Goal: Task Accomplishment & Management: Manage account settings

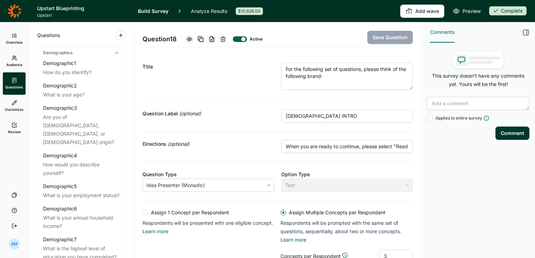
scroll to position [372, 0]
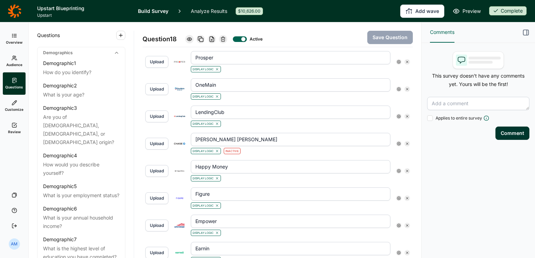
click at [206, 10] on link "Analyze Results" at bounding box center [209, 11] width 36 height 22
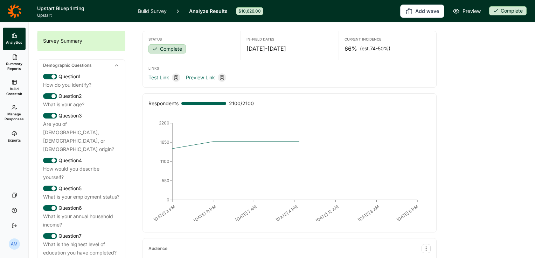
click at [13, 111] on link "Manage Responses" at bounding box center [14, 113] width 23 height 25
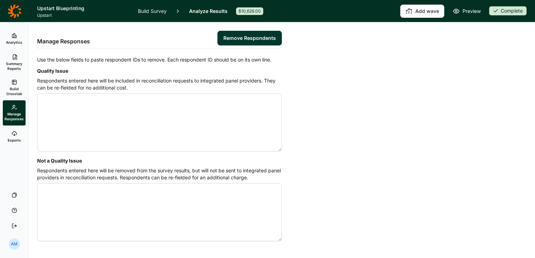
click at [104, 107] on textarea "Quality Issue" at bounding box center [159, 123] width 245 height 58
type textarea "4609262 4609263 4609282 4609305 4609378 4609434 4609568 4610771 4611081 4611792…"
click at [247, 39] on button "Remove Respondents" at bounding box center [250, 38] width 64 height 15
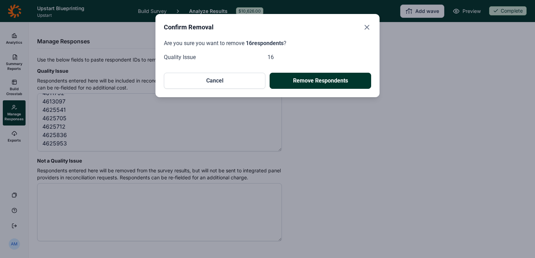
click at [324, 83] on button "Remove Respondents" at bounding box center [321, 81] width 102 height 16
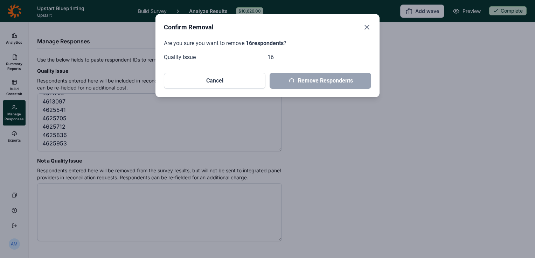
click at [381, 144] on div "Confirm Removal Are you sure you want to remove 16 respondents ? Quality Issue …" at bounding box center [267, 129] width 535 height 258
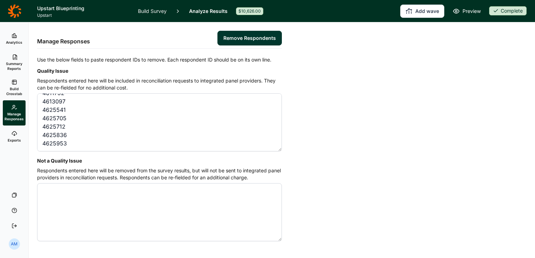
click at [13, 37] on icon at bounding box center [15, 36] width 6 height 6
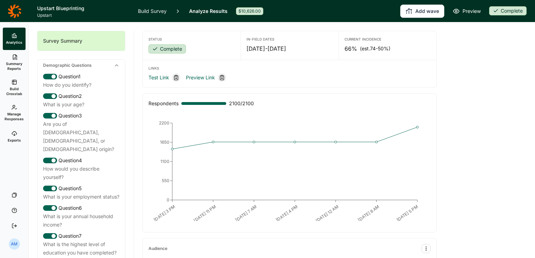
click at [14, 105] on use at bounding box center [14, 107] width 5 height 4
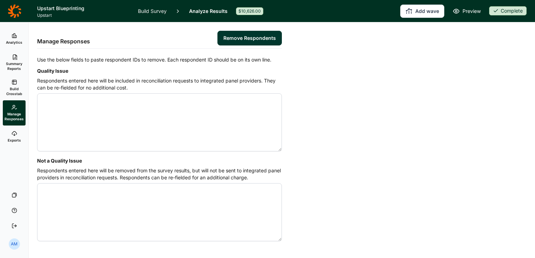
click at [15, 43] on span "Analytics" at bounding box center [14, 42] width 16 height 5
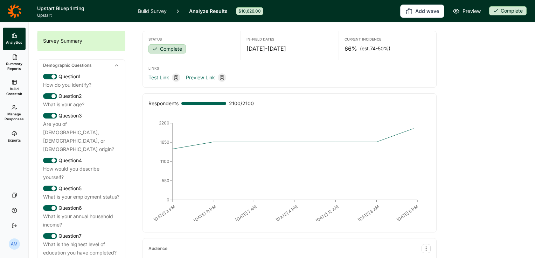
click at [17, 87] on span "Build Crosstab" at bounding box center [14, 92] width 17 height 10
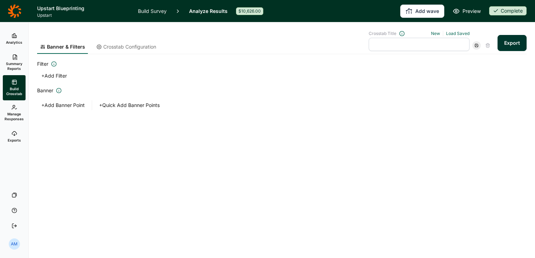
click at [13, 116] on span "Manage Responses" at bounding box center [14, 117] width 19 height 10
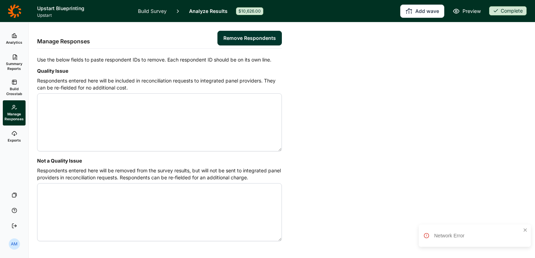
click at [161, 102] on textarea "Quality Issue" at bounding box center [159, 123] width 245 height 58
paste textarea "4600233 4605005 4607610 4607986 4609186 4609262 4609263 4609282 4609305 4609378…"
type textarea "4600233 4605005 4607610 4607986 4609186 4609262 4609263 4609282 4609305 4609378…"
click at [239, 37] on button "Remove Respondents" at bounding box center [250, 38] width 64 height 15
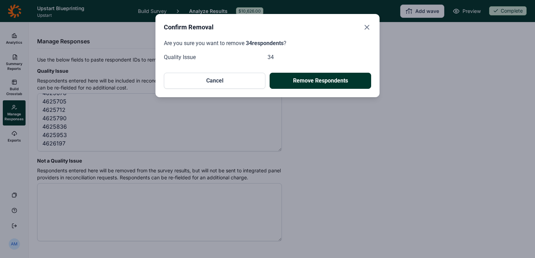
click at [365, 27] on icon "Close" at bounding box center [367, 27] width 8 height 8
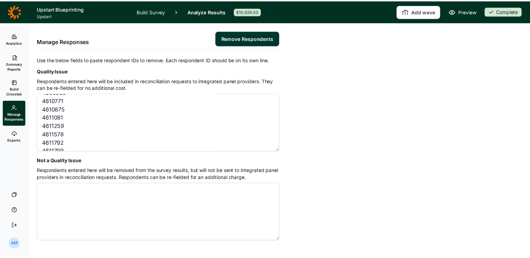
scroll to position [0, 0]
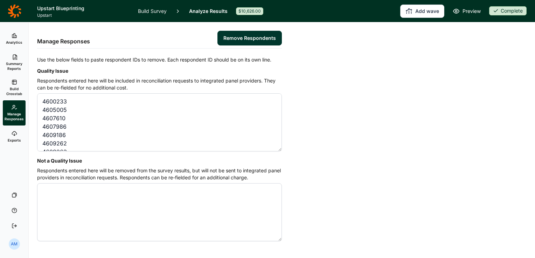
drag, startPoint x: 75, startPoint y: 137, endPoint x: 34, endPoint y: 83, distance: 68.0
click at [34, 83] on div "Manage Responses Remove Respondents Use the below fields to paste respondent ID…" at bounding box center [282, 140] width 506 height 236
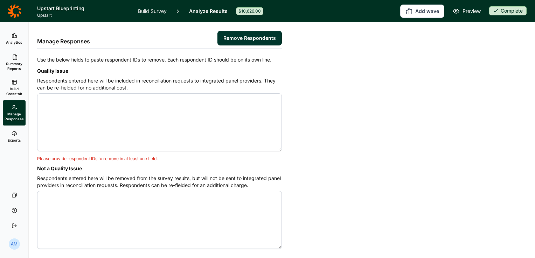
click at [14, 42] on span "Analytics" at bounding box center [14, 42] width 16 height 5
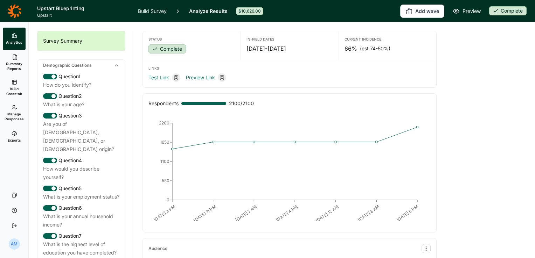
click at [16, 8] on icon at bounding box center [15, 11] width 14 height 14
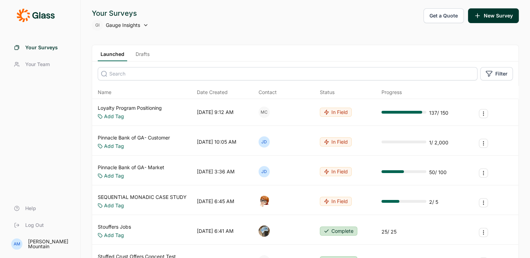
click at [140, 54] on link "Drafts" at bounding box center [143, 56] width 20 height 11
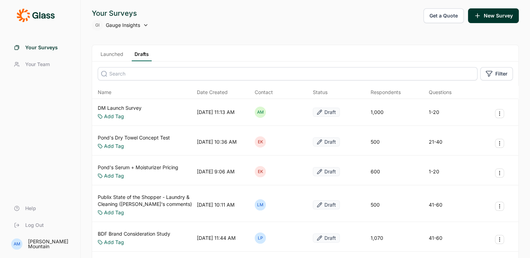
click at [116, 53] on link "Launched" at bounding box center [112, 56] width 28 height 11
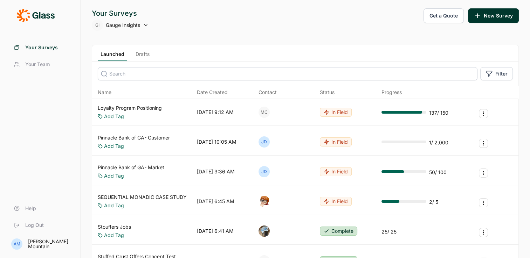
click at [144, 71] on input at bounding box center [288, 73] width 380 height 13
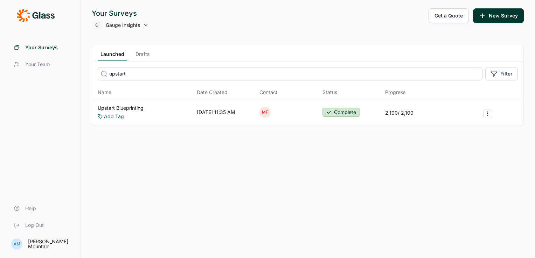
type input "upstart"
click at [119, 106] on link "Upstart Blueprinting" at bounding box center [121, 108] width 46 height 7
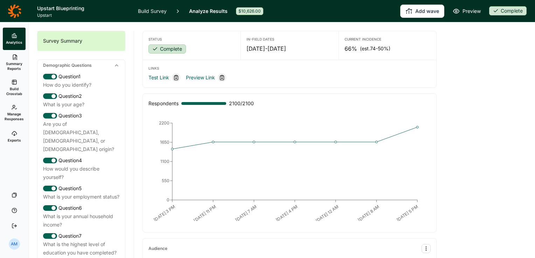
click at [15, 89] on span "Build Crosstab" at bounding box center [14, 92] width 17 height 10
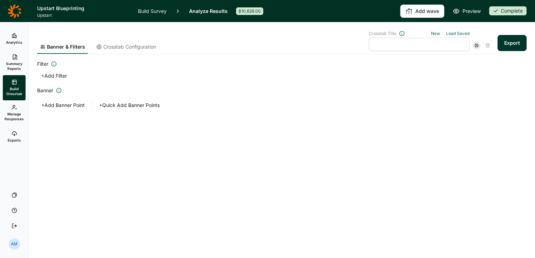
click at [14, 106] on icon at bounding box center [15, 108] width 6 height 6
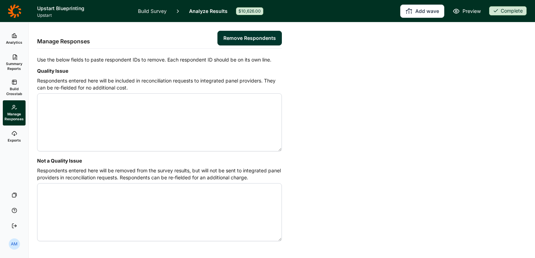
click at [78, 99] on textarea "Quality Issue" at bounding box center [159, 123] width 245 height 58
type textarea "4600233 4605005 4607610 4607986 4609186 4609262 4609263 4609282 4609305 4609378…"
click at [253, 36] on button "Remove Respondents" at bounding box center [250, 38] width 64 height 15
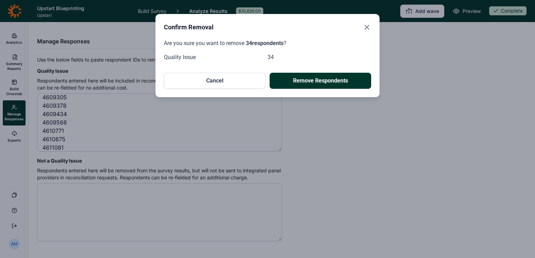
click at [319, 81] on button "Remove Respondents" at bounding box center [321, 81] width 102 height 16
click at [367, 27] on use "Close" at bounding box center [367, 27] width 4 height 4
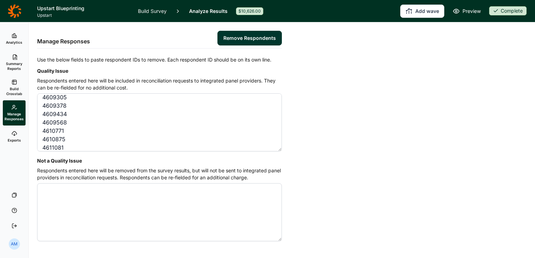
click at [11, 37] on link "Analytics" at bounding box center [14, 39] width 23 height 22
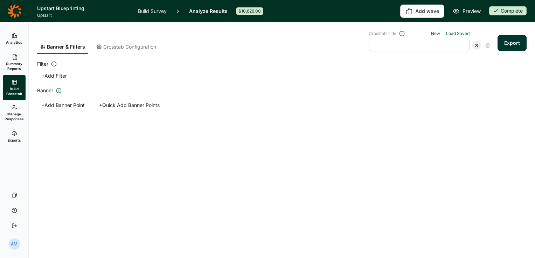
click at [15, 36] on use at bounding box center [14, 36] width 4 height 4
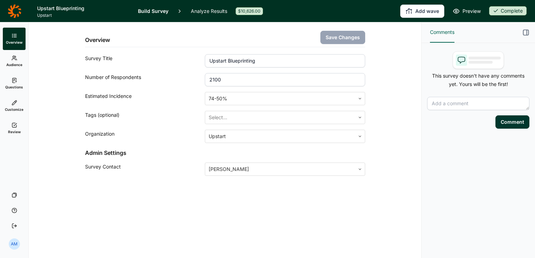
click at [10, 12] on icon at bounding box center [14, 10] width 13 height 13
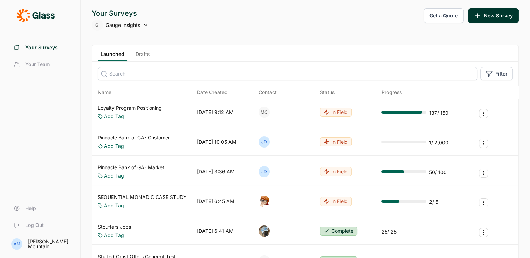
click at [137, 74] on input at bounding box center [288, 73] width 380 height 13
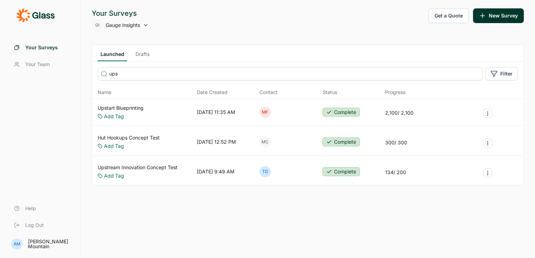
type input "ups"
click at [129, 108] on link "Upstart Blueprinting" at bounding box center [121, 108] width 46 height 7
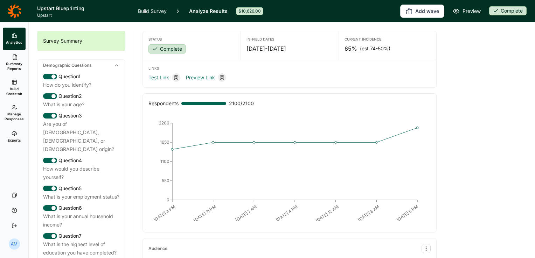
click at [10, 104] on link "Manage Responses" at bounding box center [14, 113] width 23 height 25
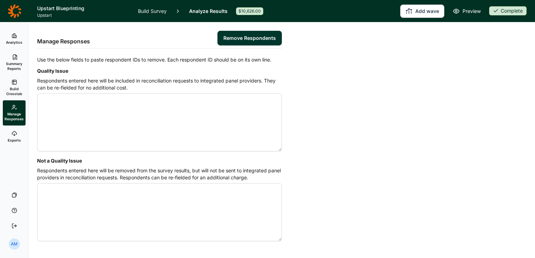
click at [18, 39] on link "Analytics" at bounding box center [14, 39] width 23 height 22
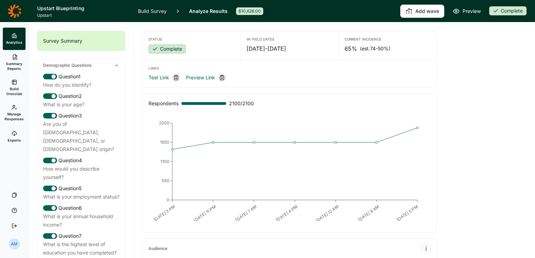
click at [15, 70] on span "Summary Reports" at bounding box center [14, 66] width 17 height 10
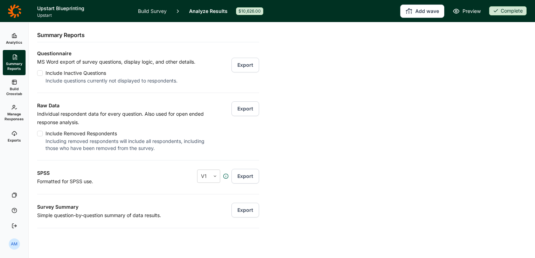
click at [242, 107] on button "Export" at bounding box center [246, 109] width 28 height 15
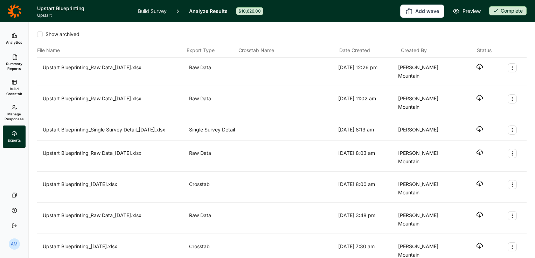
click at [477, 67] on icon "button" at bounding box center [479, 66] width 7 height 7
click at [20, 61] on span "Summary Reports" at bounding box center [14, 66] width 17 height 10
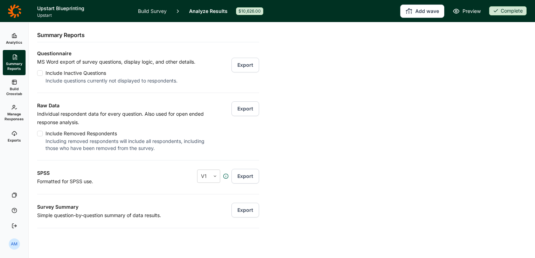
click at [15, 40] on span "Analytics" at bounding box center [14, 42] width 16 height 5
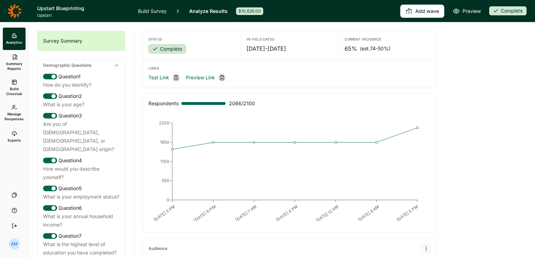
click at [11, 113] on span "Manage Responses" at bounding box center [14, 117] width 19 height 10
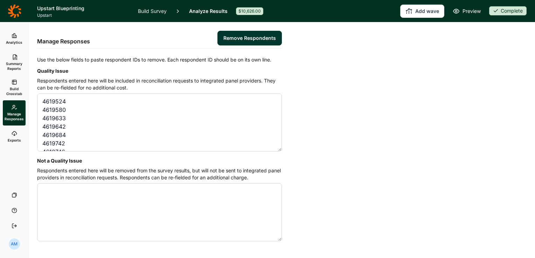
scroll to position [340, 0]
type textarea "4619524 4619580 4619633 4619642 4619684 4619742 4619746 4619762 4619841 4620067…"
click at [235, 34] on button "Remove Respondents" at bounding box center [250, 38] width 64 height 15
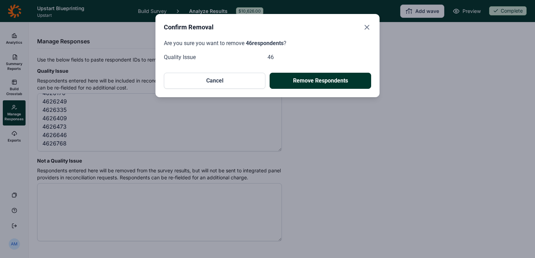
click at [367, 26] on use "Close" at bounding box center [367, 27] width 4 height 4
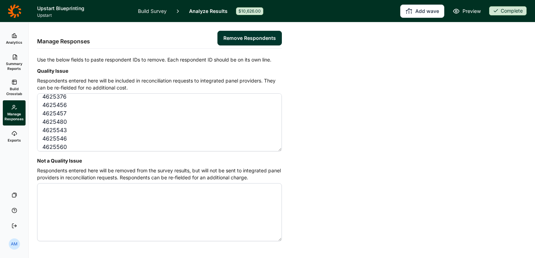
scroll to position [0, 0]
drag, startPoint x: 67, startPoint y: 137, endPoint x: 40, endPoint y: 75, distance: 67.6
click at [40, 75] on div "Quality Issue Respondents entered here will be included in reconciliation reque…" at bounding box center [159, 110] width 245 height 87
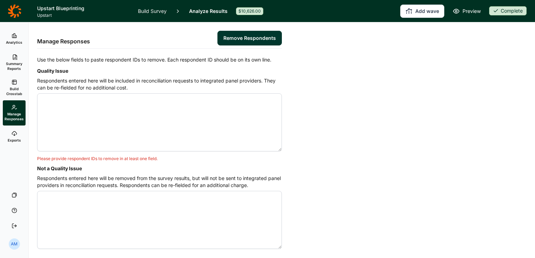
click at [16, 42] on span "Analytics" at bounding box center [14, 42] width 16 height 5
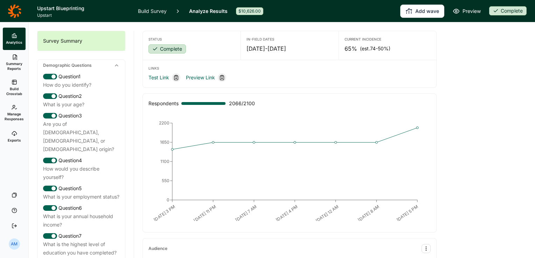
click at [18, 112] on span "Manage Responses" at bounding box center [14, 117] width 19 height 10
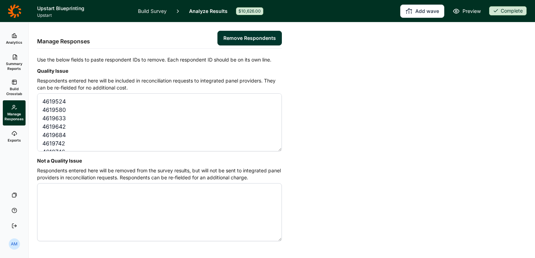
scroll to position [340, 0]
type textarea "4619524 4619580 4619633 4619642 4619684 4619742 4619746 4619762 4619841 4620067…"
click at [229, 42] on button "Remove Respondents" at bounding box center [250, 38] width 64 height 15
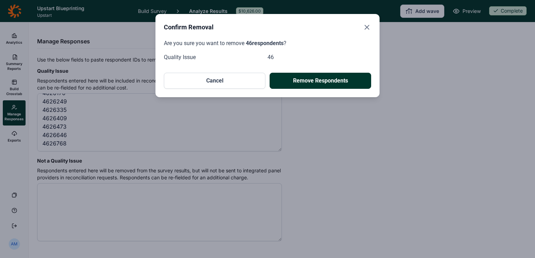
click at [367, 29] on icon "Close" at bounding box center [367, 27] width 8 height 8
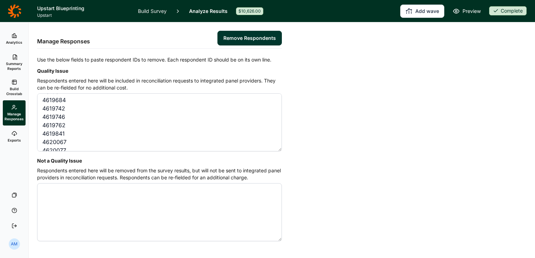
scroll to position [0, 0]
drag, startPoint x: 73, startPoint y: 138, endPoint x: 36, endPoint y: 67, distance: 80.5
click at [36, 67] on div "Manage Responses Remove Respondents Use the below fields to paste respondent ID…" at bounding box center [282, 140] width 506 height 236
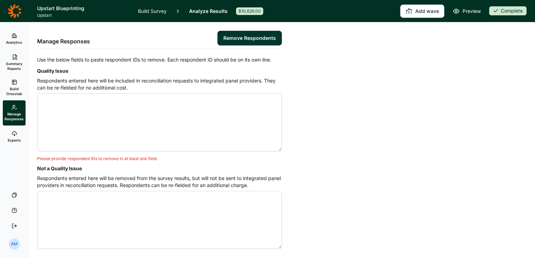
paste textarea "4619524 4619580 4619633 4619642 4619684 4619742 4619746 4619762 4619841 4620067…"
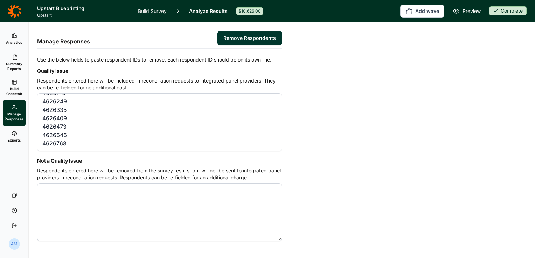
type textarea "4619524 4619580 4619633 4619642 4619684 4619742 4619746 4619762 4619841 4620067…"
click at [244, 37] on button "Remove Respondents" at bounding box center [250, 38] width 64 height 15
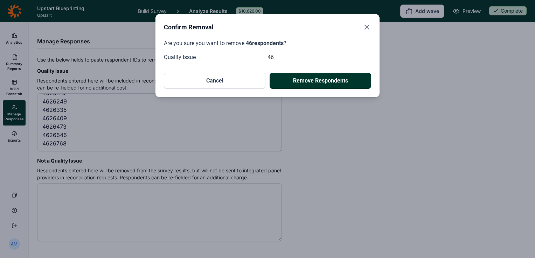
click at [368, 25] on icon "Close" at bounding box center [367, 27] width 8 height 8
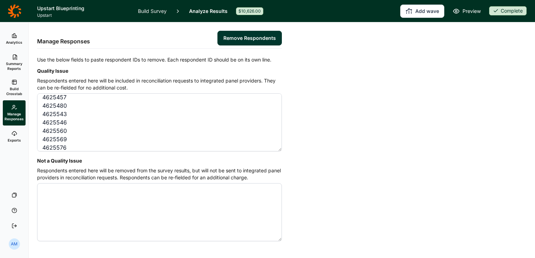
scroll to position [0, 0]
drag, startPoint x: 76, startPoint y: 140, endPoint x: 34, endPoint y: 71, distance: 81.1
click at [34, 71] on div "Manage Responses Remove Respondents Use the below fields to paste respondent ID…" at bounding box center [282, 140] width 506 height 236
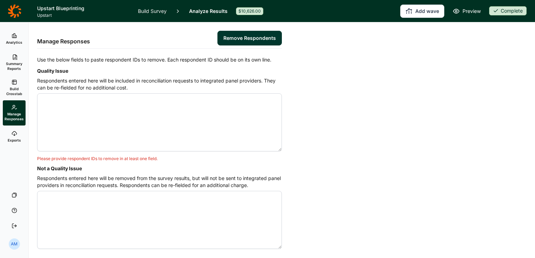
click at [178, 100] on textarea "Quality Issue" at bounding box center [159, 123] width 245 height 58
paste textarea "4619524 4619580 4619642 4619684 4619746 4619841 4625352 4625376 4625543 4625546…"
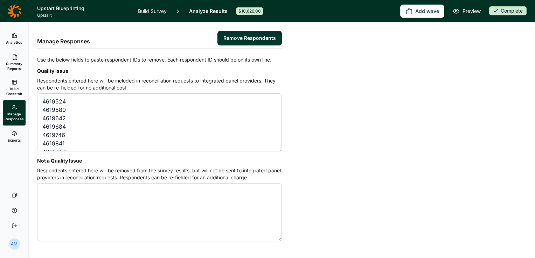
scroll to position [122, 0]
type textarea "4619524 4619580 4619642 4619684 4619746 4619841 4625352 4625376 4625543 4625546…"
click at [251, 36] on button "Remove Respondents" at bounding box center [250, 38] width 64 height 15
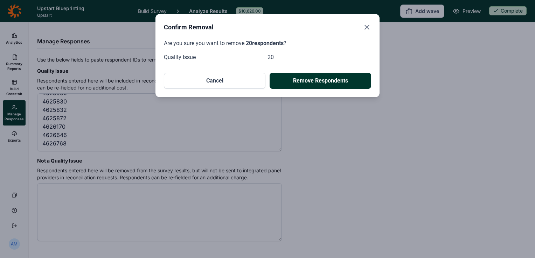
click at [332, 81] on button "Remove Respondents" at bounding box center [321, 81] width 102 height 16
click at [368, 26] on icon "Close" at bounding box center [367, 27] width 8 height 8
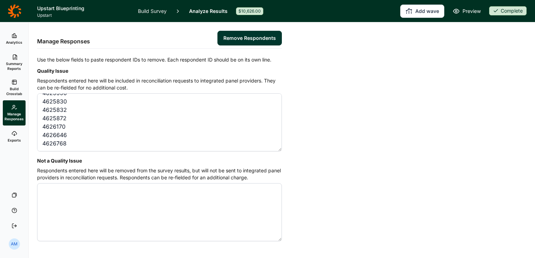
click at [13, 33] on icon at bounding box center [15, 36] width 6 height 6
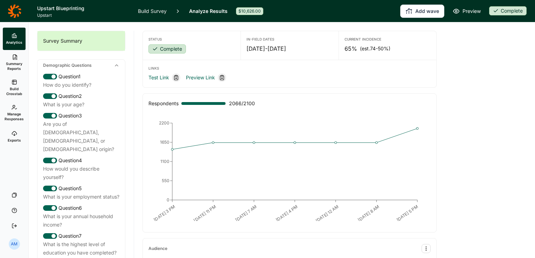
click at [13, 91] on span "Build Crosstab" at bounding box center [14, 92] width 17 height 10
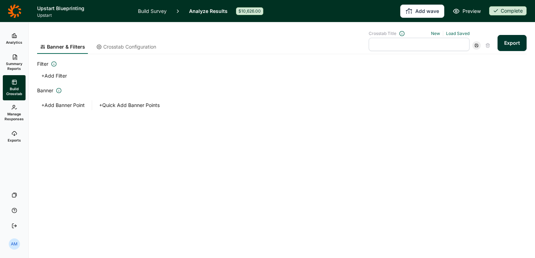
click at [518, 40] on button "Export" at bounding box center [512, 43] width 29 height 16
click at [470, 240] on link "download your file here" at bounding box center [470, 239] width 55 height 6
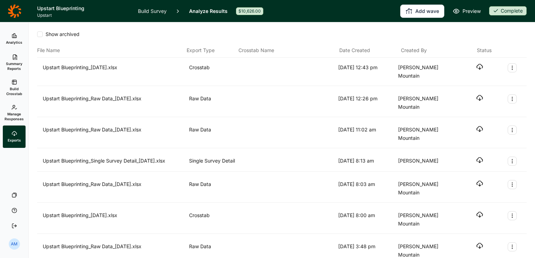
click at [476, 65] on icon "button" at bounding box center [479, 66] width 7 height 7
click at [15, 64] on span "Summary Reports" at bounding box center [14, 66] width 17 height 10
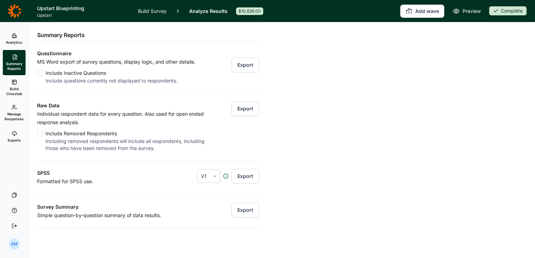
click at [239, 110] on button "Export" at bounding box center [246, 109] width 28 height 15
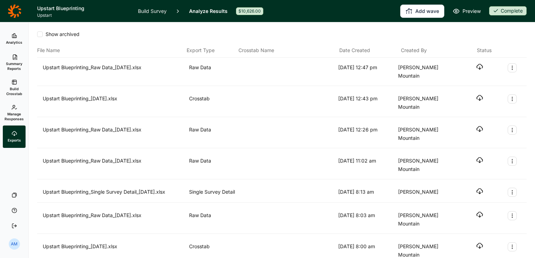
click at [476, 65] on icon "button" at bounding box center [479, 66] width 7 height 7
click at [13, 33] on icon at bounding box center [15, 36] width 6 height 6
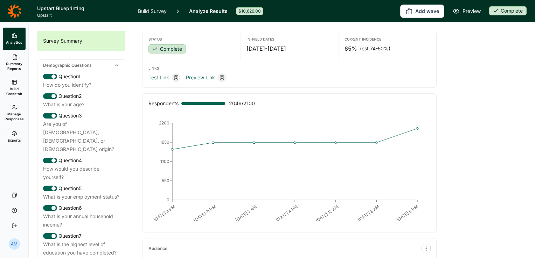
click at [14, 109] on icon at bounding box center [15, 108] width 6 height 6
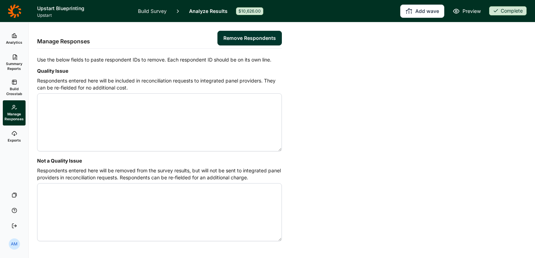
click at [119, 120] on textarea "Quality Issue" at bounding box center [159, 123] width 245 height 58
type textarea "4604810 4608434 4609104 4609166 4609180 4609259 4611049 4611280 4611536 4611706…"
click at [255, 37] on button "Remove Respondents" at bounding box center [250, 38] width 64 height 15
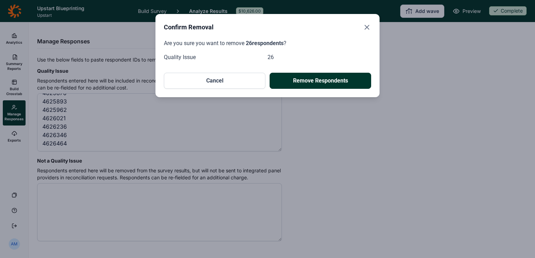
click at [320, 82] on button "Remove Respondents" at bounding box center [321, 81] width 102 height 16
click at [369, 29] on icon "Close" at bounding box center [367, 27] width 8 height 8
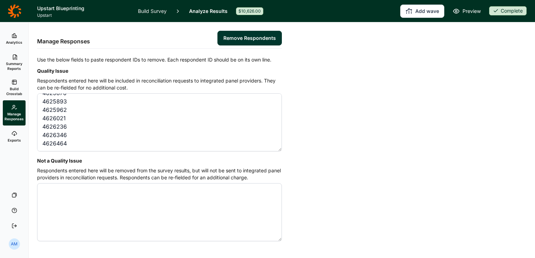
click at [14, 33] on icon at bounding box center [15, 36] width 6 height 6
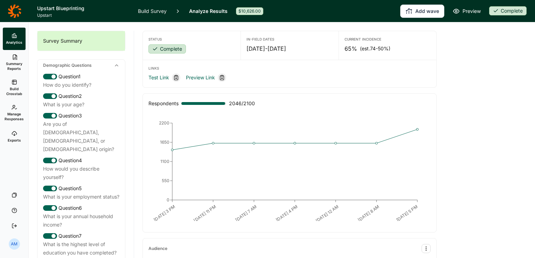
click at [15, 89] on span "Build Crosstab" at bounding box center [14, 92] width 17 height 10
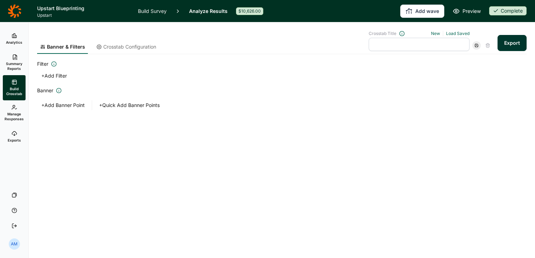
click at [511, 41] on button "Export" at bounding box center [512, 43] width 29 height 16
click at [458, 238] on link "download your file here" at bounding box center [470, 239] width 55 height 6
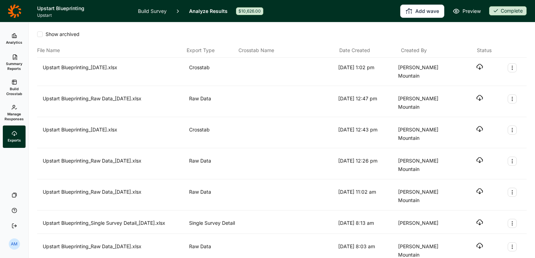
click at [477, 69] on use "button" at bounding box center [480, 66] width 6 height 5
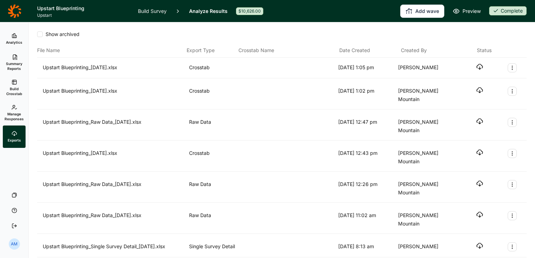
click at [17, 113] on span "Manage Responses" at bounding box center [14, 117] width 19 height 10
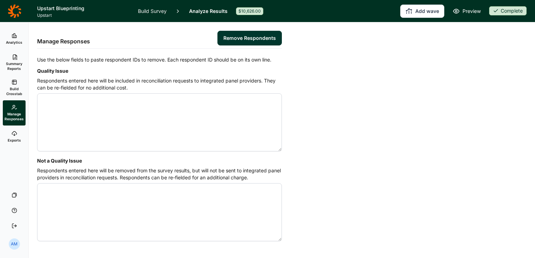
scroll to position [19, 0]
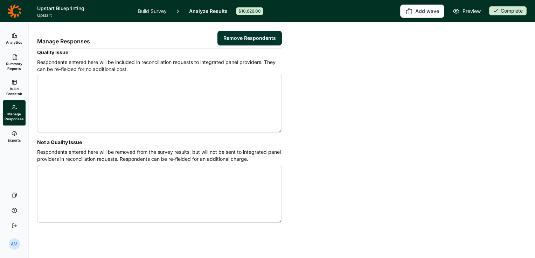
click at [67, 182] on textarea "Not a Quality Issue" at bounding box center [159, 194] width 245 height 58
paste textarea "4584215 4584229 4584307 4584312 4584327 4584539 4601094 4604293 4605030 4605141…"
type textarea "4584215 4584229 4584307 4584312 4584327 4584539 4601094 4604293 4605030 4605141…"
click at [242, 38] on button "Remove Respondents" at bounding box center [250, 38] width 64 height 15
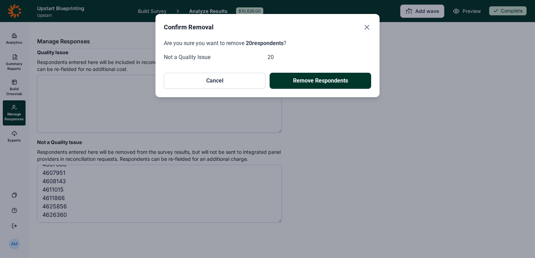
click at [338, 82] on button "Remove Respondents" at bounding box center [321, 81] width 102 height 16
click at [364, 29] on icon "Close" at bounding box center [367, 27] width 8 height 8
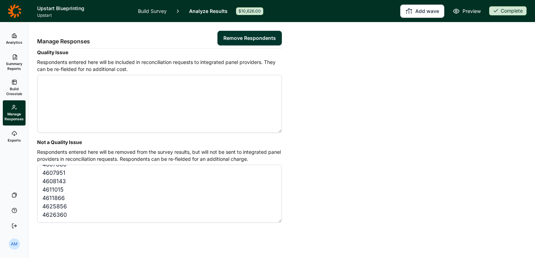
click at [14, 43] on span "Analytics" at bounding box center [14, 42] width 16 height 5
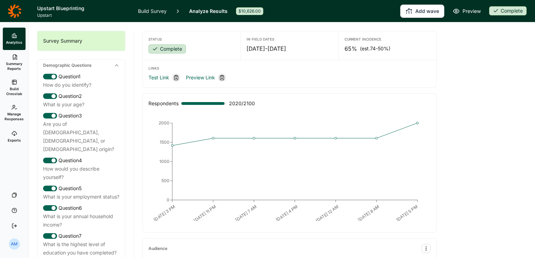
click at [11, 41] on span "Analytics" at bounding box center [14, 42] width 16 height 5
click at [13, 9] on icon at bounding box center [15, 11] width 14 height 14
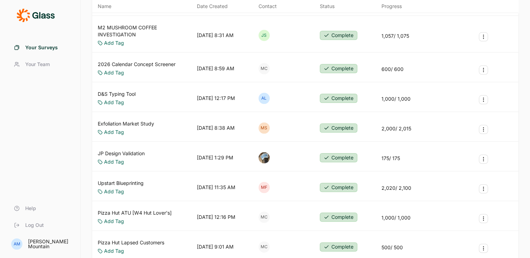
scroll to position [765, 0]
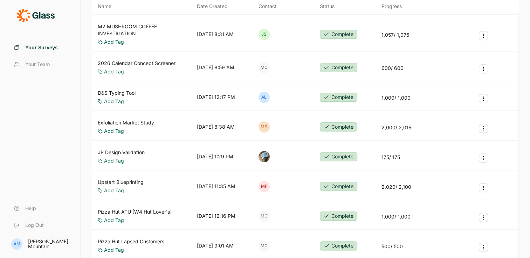
click at [119, 179] on link "Upstart Blueprinting" at bounding box center [121, 182] width 46 height 7
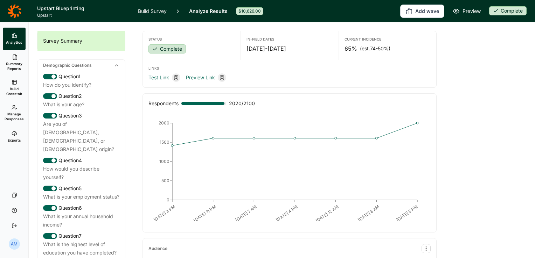
click at [16, 64] on span "Summary Reports" at bounding box center [14, 66] width 17 height 10
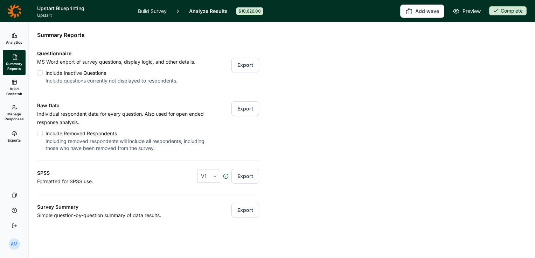
click at [240, 109] on button "Export" at bounding box center [246, 109] width 28 height 15
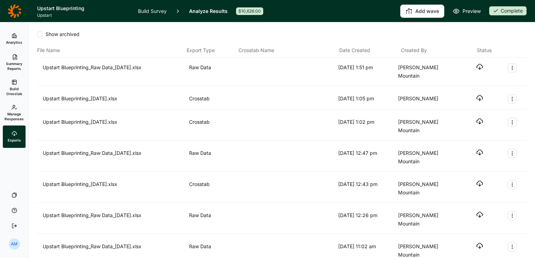
click at [12, 36] on icon at bounding box center [15, 36] width 6 height 6
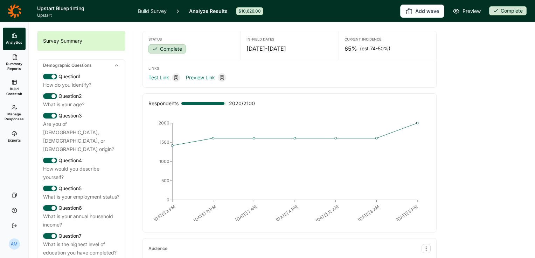
click at [19, 9] on icon at bounding box center [14, 10] width 13 height 13
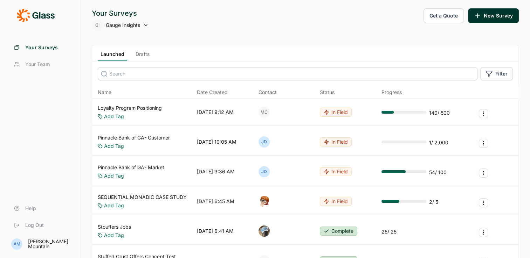
click at [150, 74] on input at bounding box center [288, 73] width 380 height 13
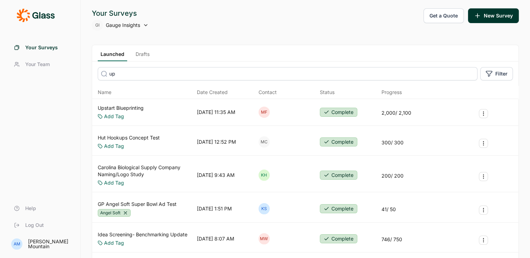
type input "up"
click at [131, 106] on link "Upstart Blueprinting" at bounding box center [121, 108] width 46 height 7
